Goal: Navigation & Orientation: Find specific page/section

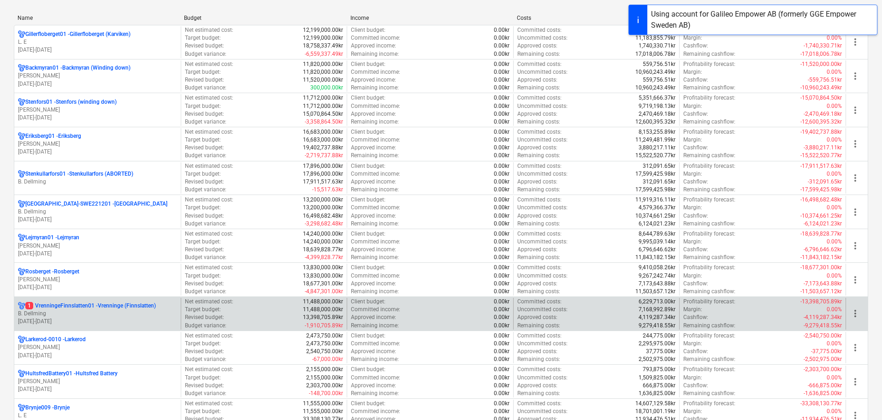
scroll to position [184, 0]
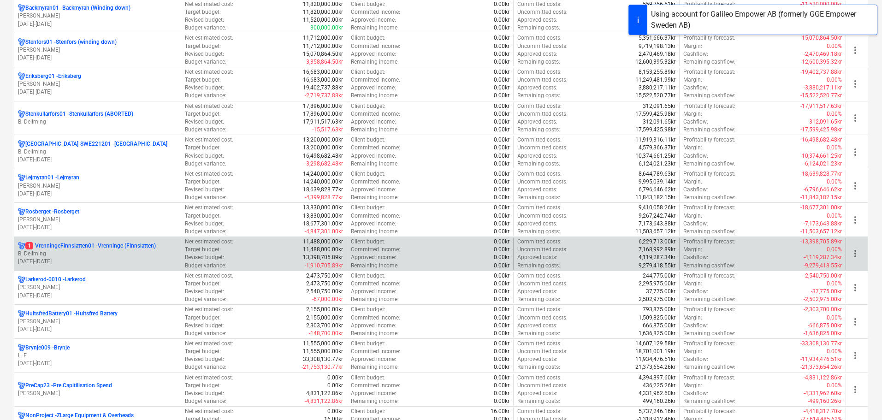
click at [133, 256] on p "B. Dellming" at bounding box center [97, 254] width 159 height 8
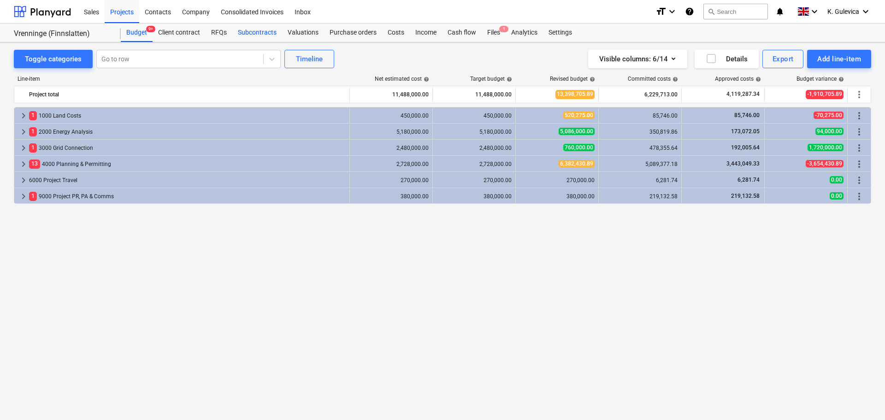
click at [257, 32] on div "Subcontracts" at bounding box center [257, 33] width 50 height 18
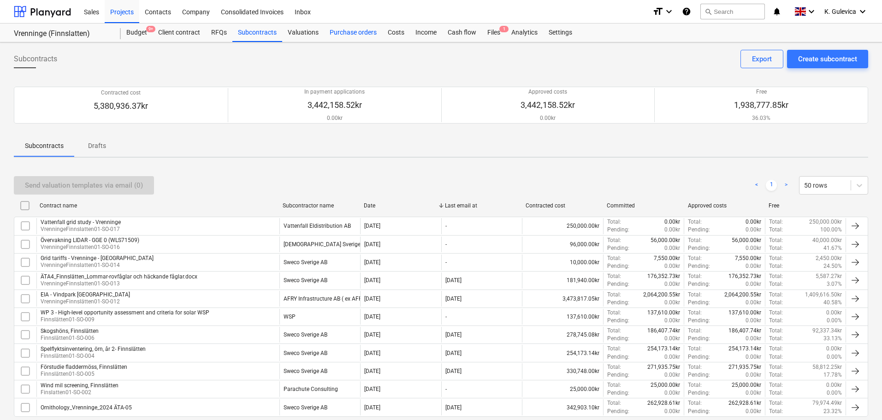
click at [353, 31] on div "Purchase orders" at bounding box center [353, 33] width 58 height 18
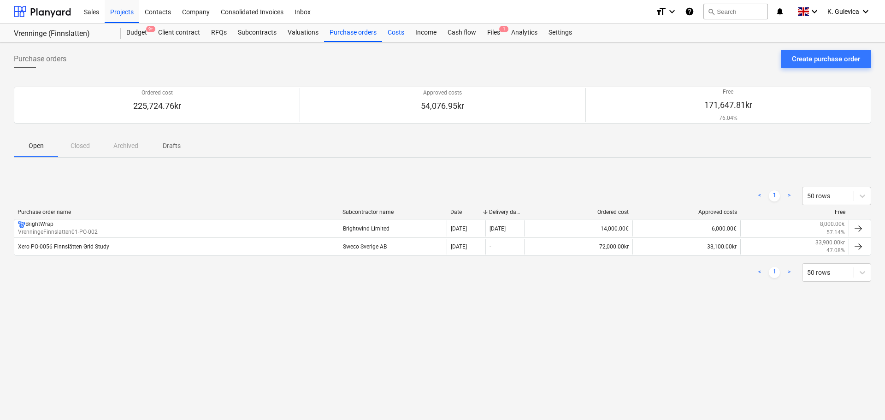
click at [392, 34] on div "Costs" at bounding box center [396, 33] width 28 height 18
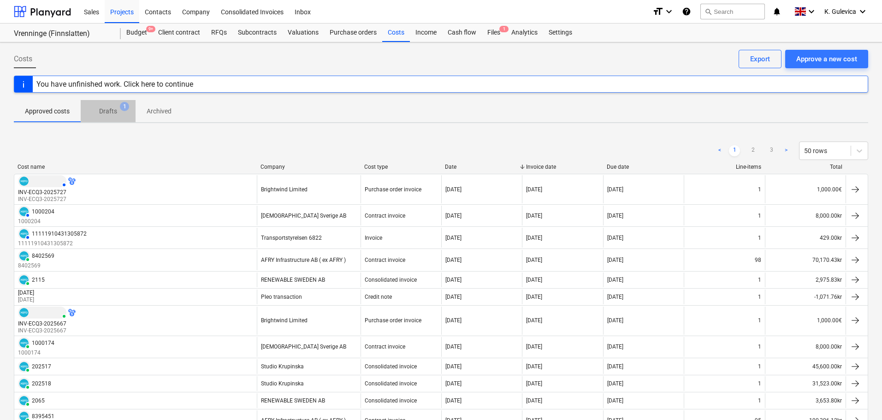
click at [111, 113] on p "Drafts" at bounding box center [108, 111] width 18 height 10
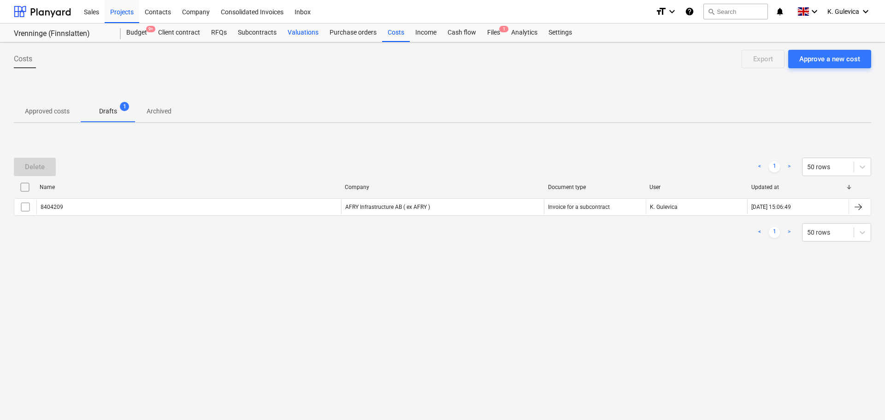
click at [307, 32] on div "Valuations" at bounding box center [303, 33] width 42 height 18
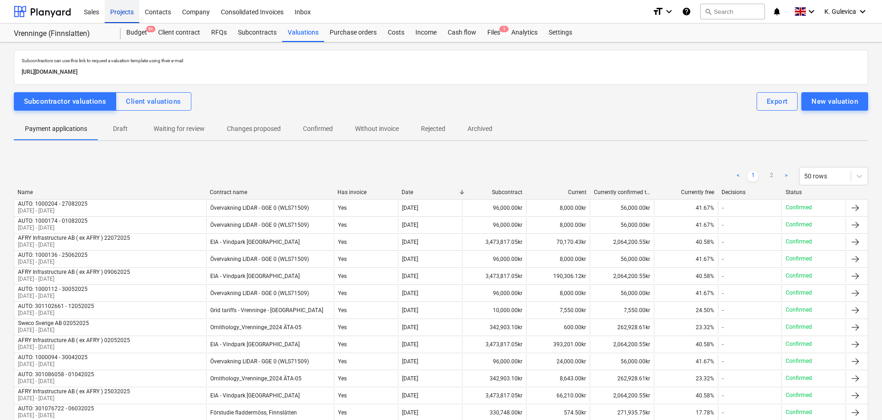
click at [124, 8] on div "Projects" at bounding box center [122, 12] width 35 height 24
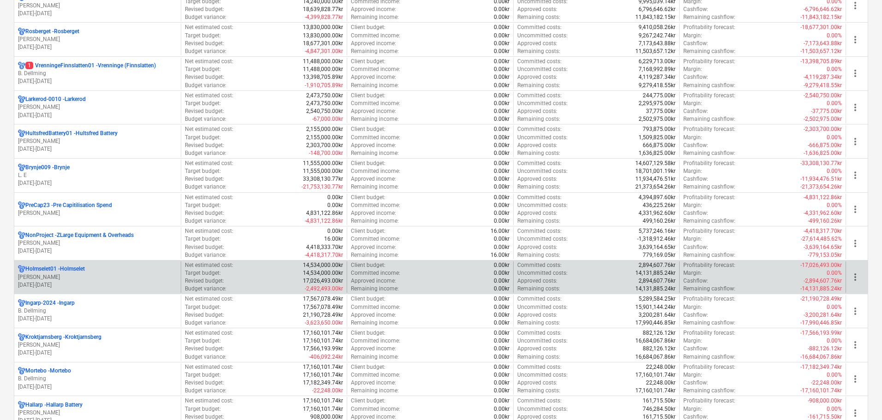
scroll to position [369, 0]
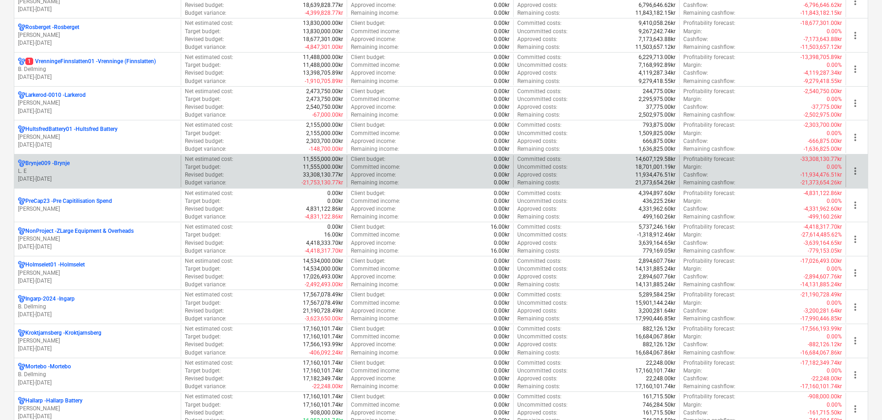
click at [87, 176] on p "[DATE] - [DATE]" at bounding box center [97, 179] width 159 height 8
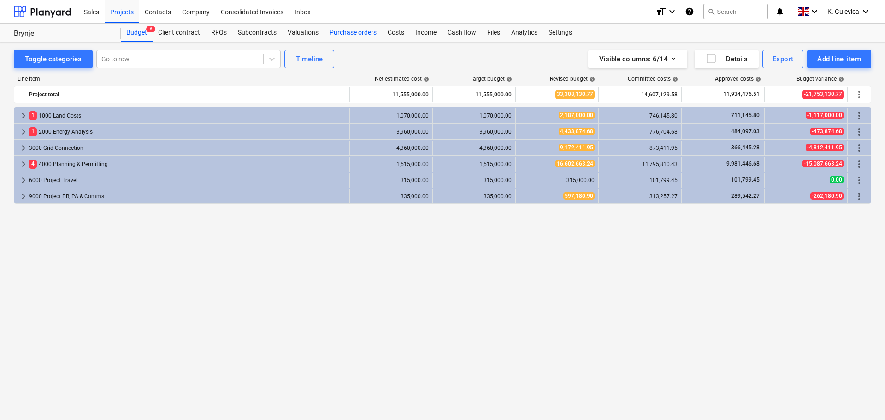
click at [354, 33] on div "Purchase orders" at bounding box center [353, 33] width 58 height 18
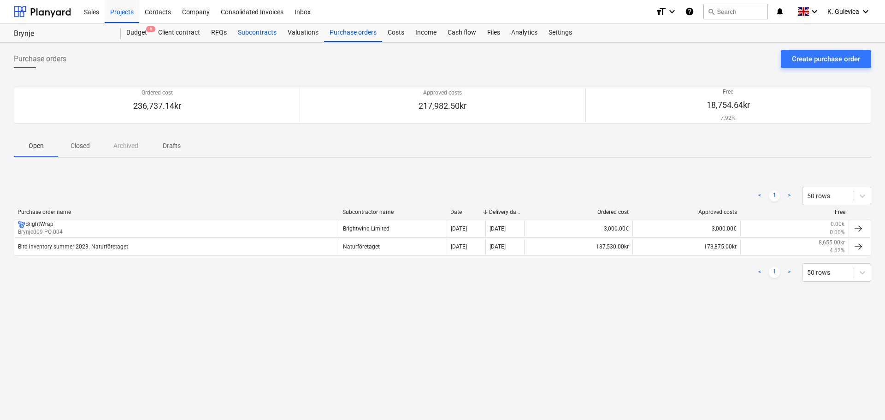
click at [259, 29] on div "Subcontracts" at bounding box center [257, 33] width 50 height 18
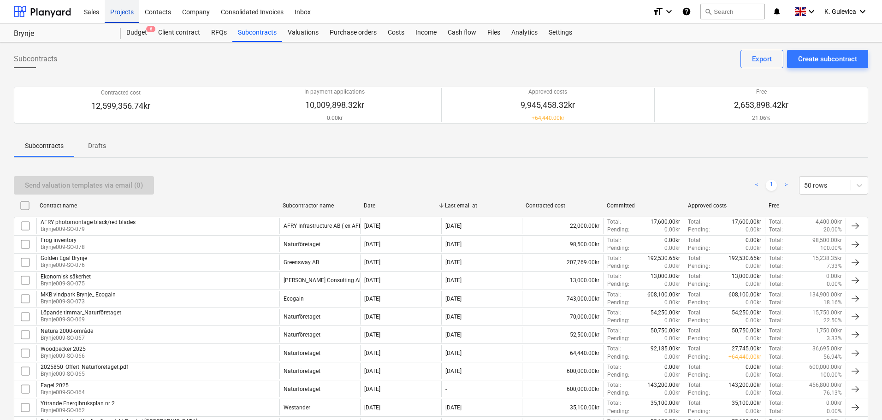
click at [128, 16] on div "Projects" at bounding box center [122, 12] width 35 height 24
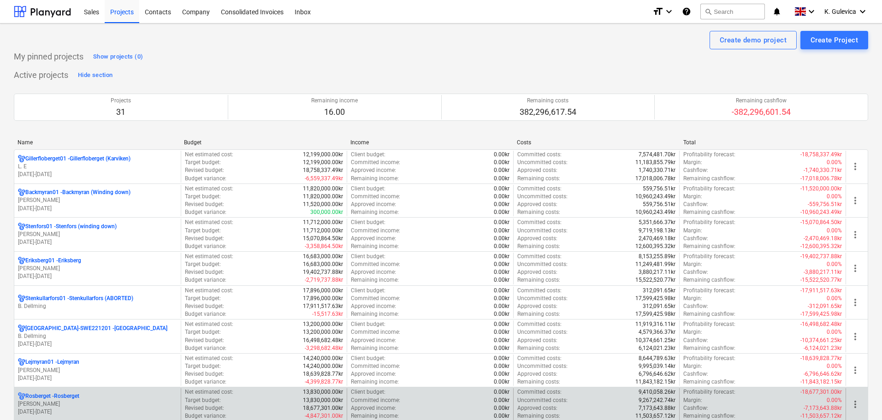
click at [106, 404] on p "[PERSON_NAME]" at bounding box center [97, 404] width 159 height 8
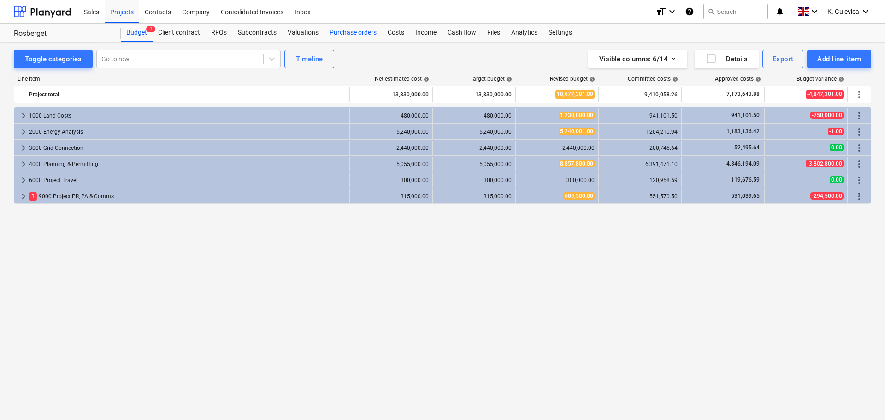
click at [333, 34] on div "Purchase orders" at bounding box center [353, 33] width 58 height 18
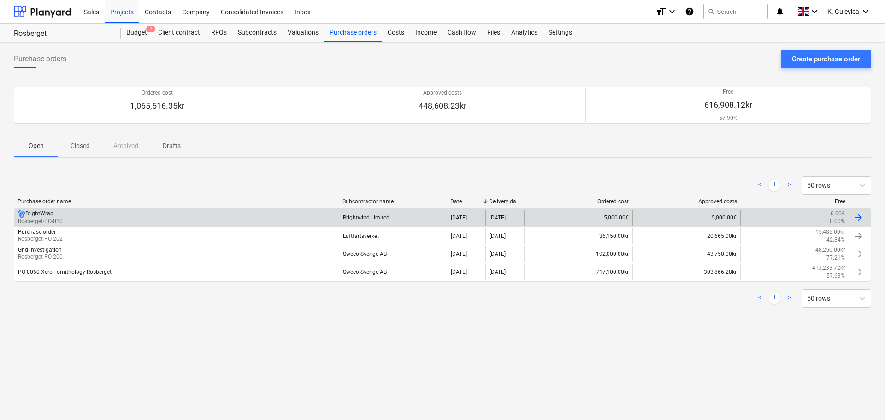
click at [398, 219] on div "Brightwind Limited" at bounding box center [393, 218] width 108 height 16
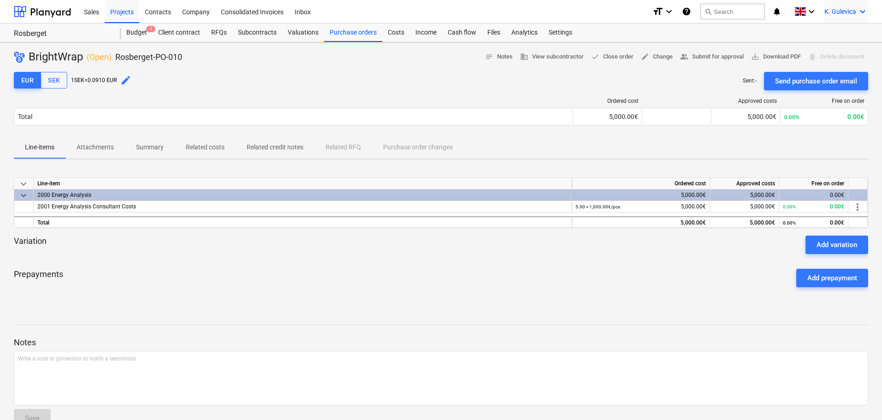
click at [833, 9] on span "K. Gulevica" at bounding box center [840, 11] width 32 height 7
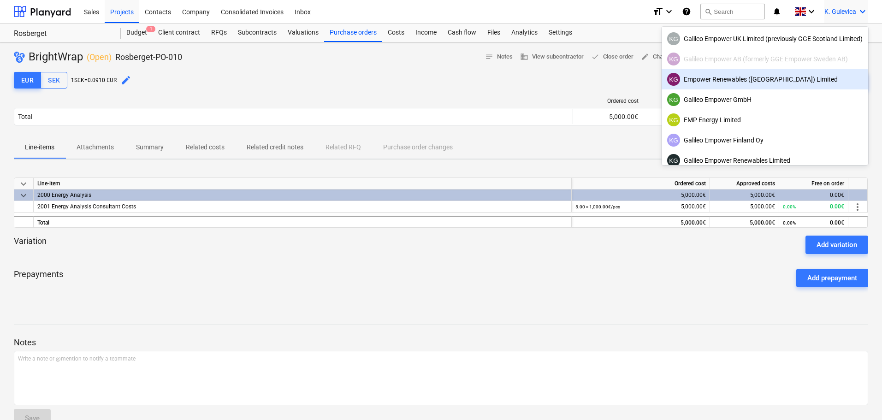
click at [725, 82] on div "KG Empower Renewables ([GEOGRAPHIC_DATA]) Limited" at bounding box center [764, 79] width 195 height 13
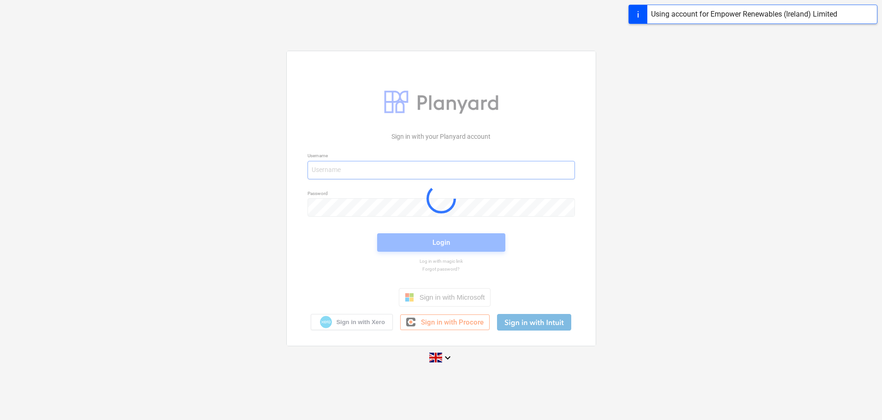
type input "[EMAIL_ADDRESS][DOMAIN_NAME]"
